Goal: Find specific page/section: Find specific page/section

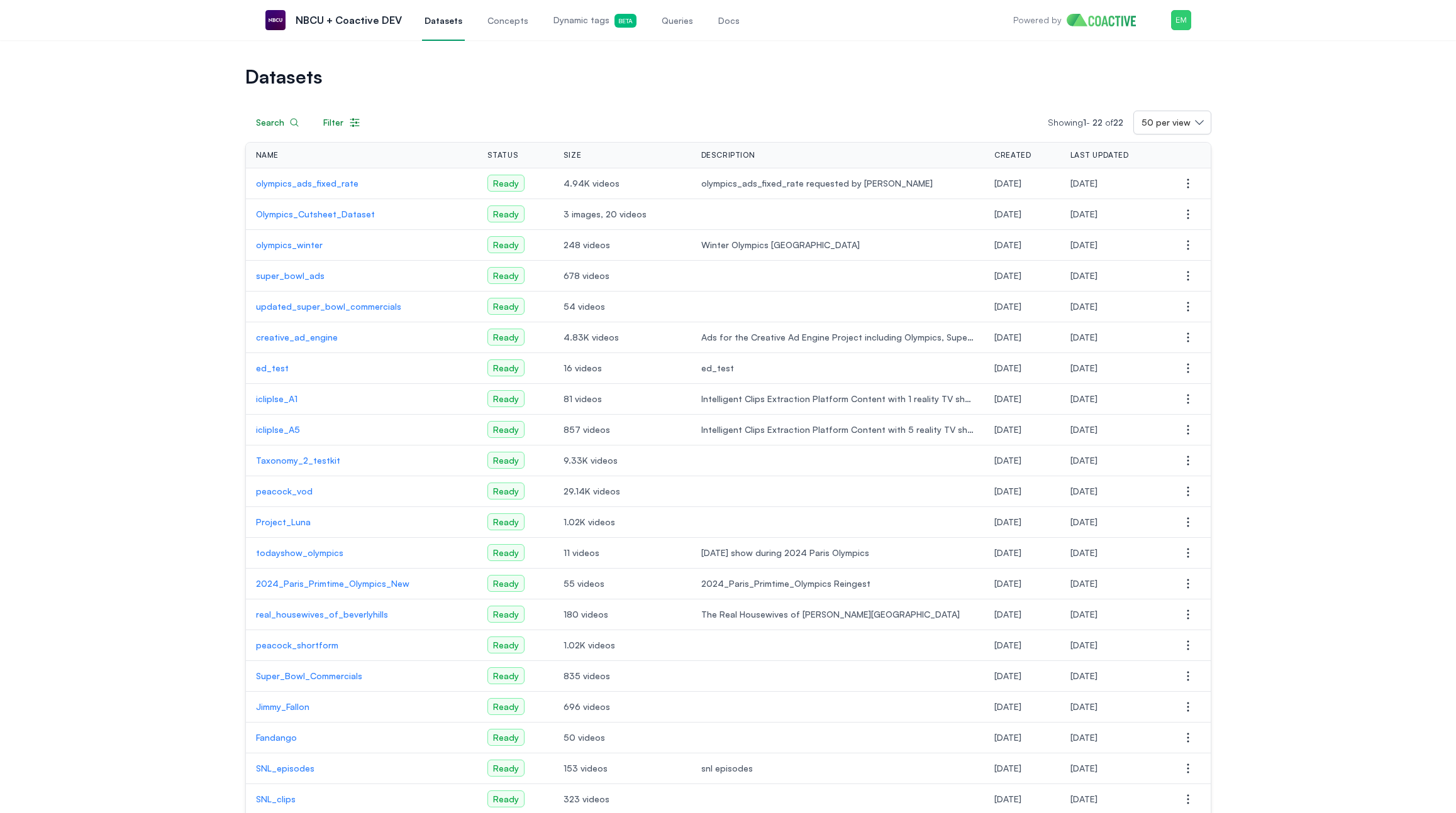
click at [300, 247] on p "olympics_winter" at bounding box center [361, 245] width 211 height 12
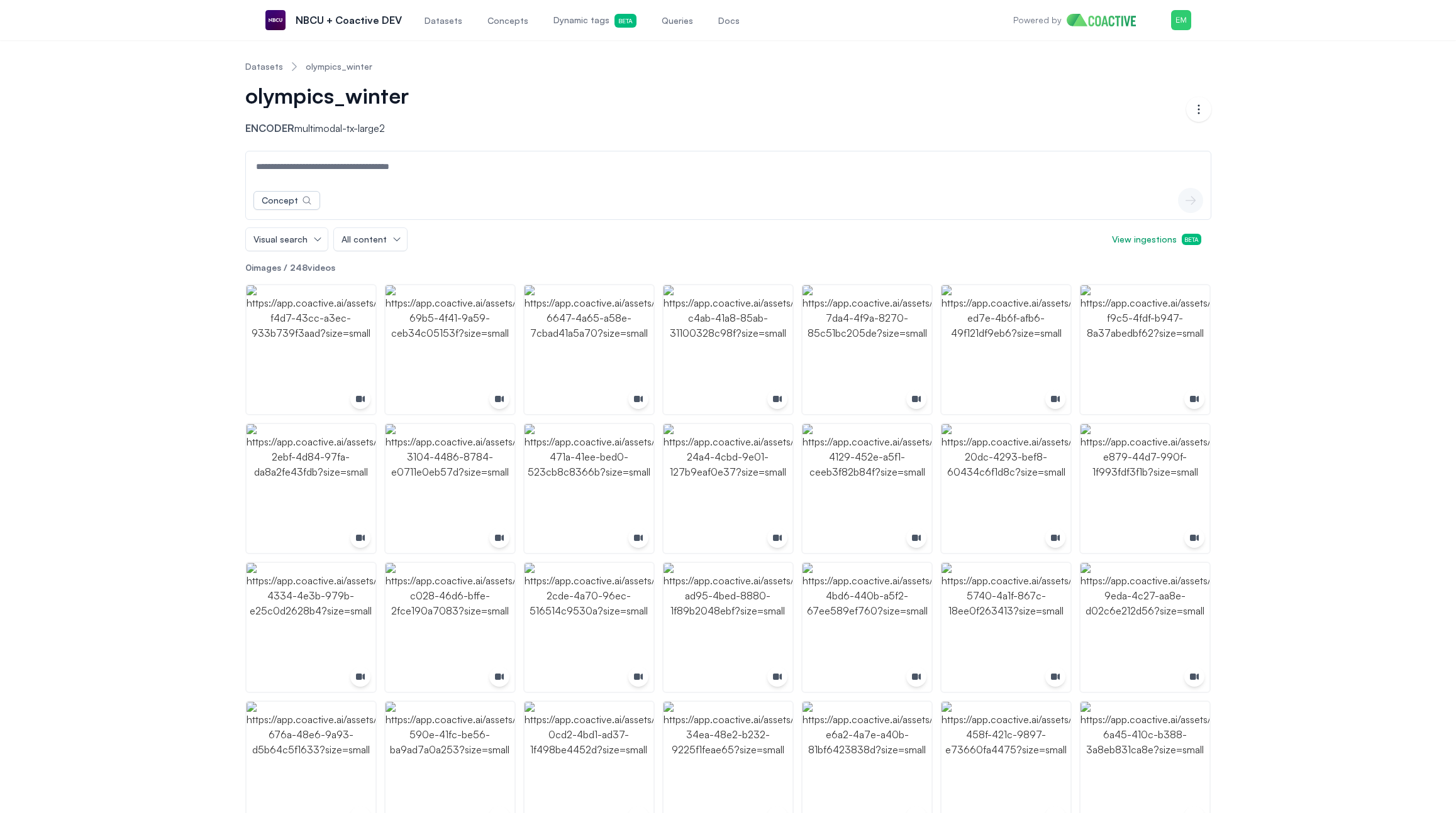
click at [488, 22] on span "Concepts" at bounding box center [508, 20] width 41 height 12
